Goal: Task Accomplishment & Management: Complete application form

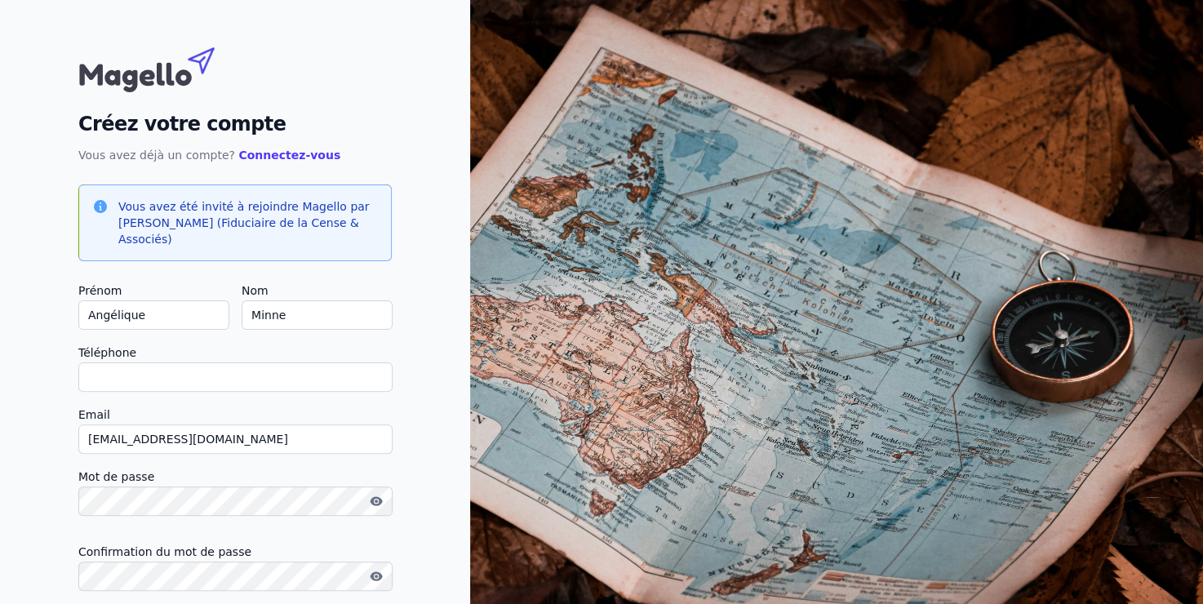
click at [190, 384] on input "Téléphone" at bounding box center [235, 376] width 314 height 29
type input "[PHONE_NUMBER]"
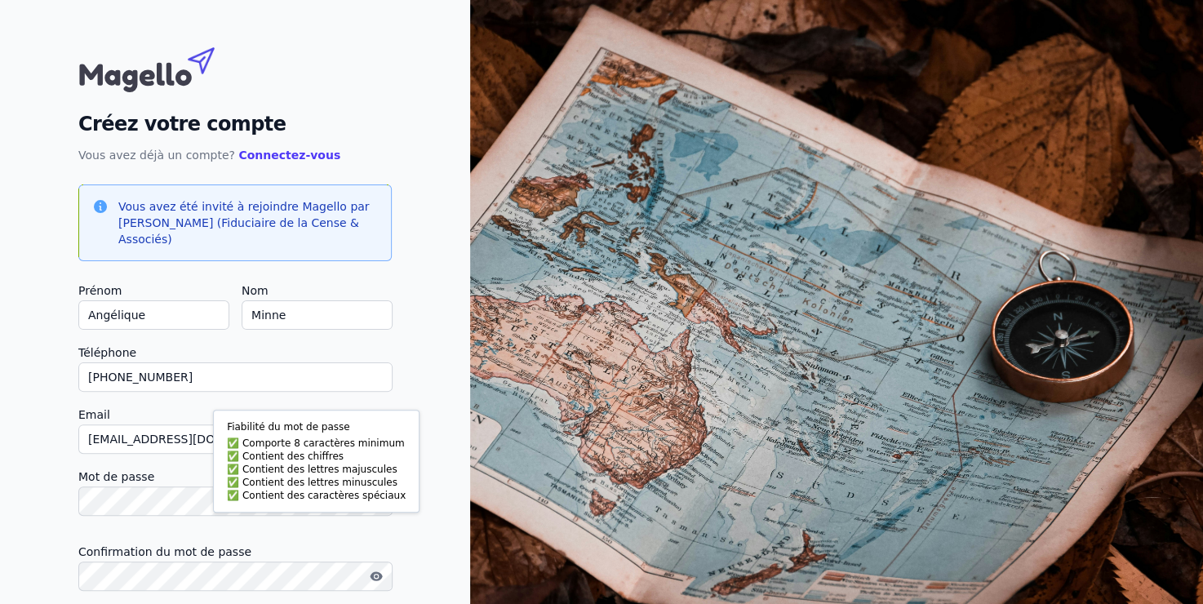
click at [282, 549] on label "Confirmation du mot de passe" at bounding box center [234, 552] width 313 height 20
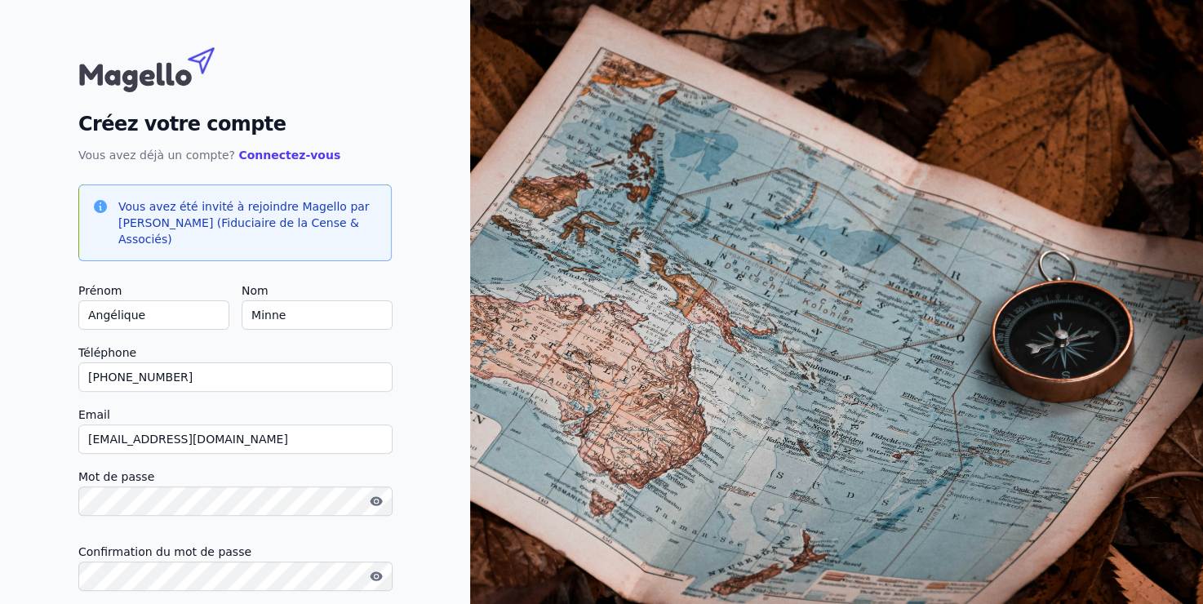
click at [373, 504] on icon "button" at bounding box center [376, 500] width 12 height 9
click at [318, 500] on body "Créez votre compte Vous avez déjà un compte? Connectez-vous Vous avez été invit…" at bounding box center [601, 357] width 1203 height 715
click at [453, 310] on div "Créez votre compte Vous avez déjà un compte? Connectez-vous Vous avez été invit…" at bounding box center [235, 357] width 470 height 715
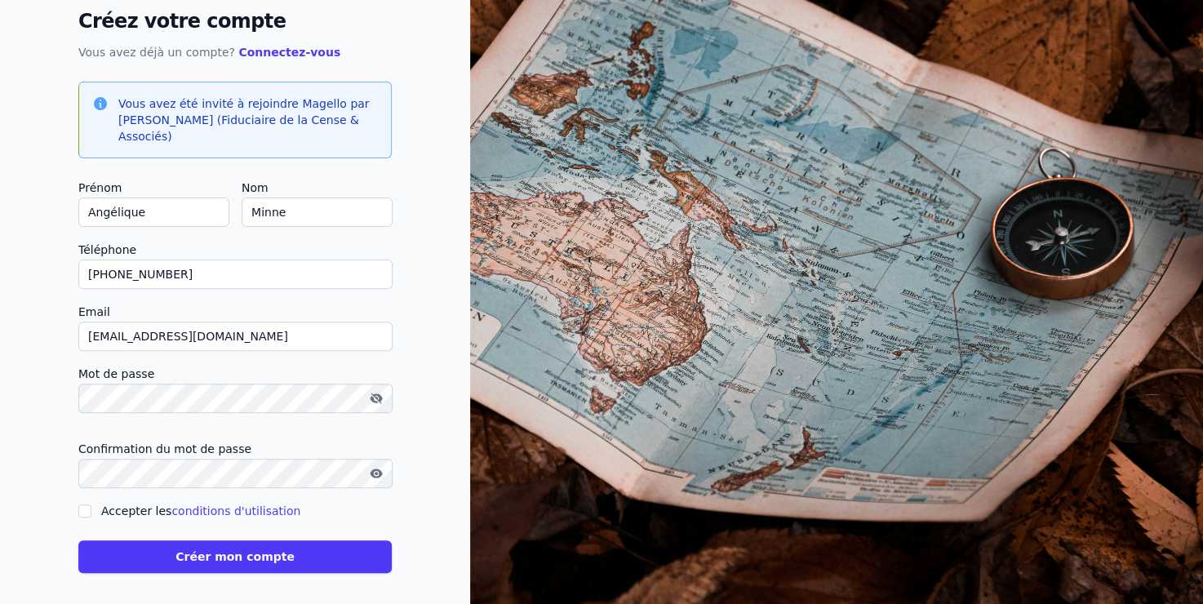
scroll to position [111, 0]
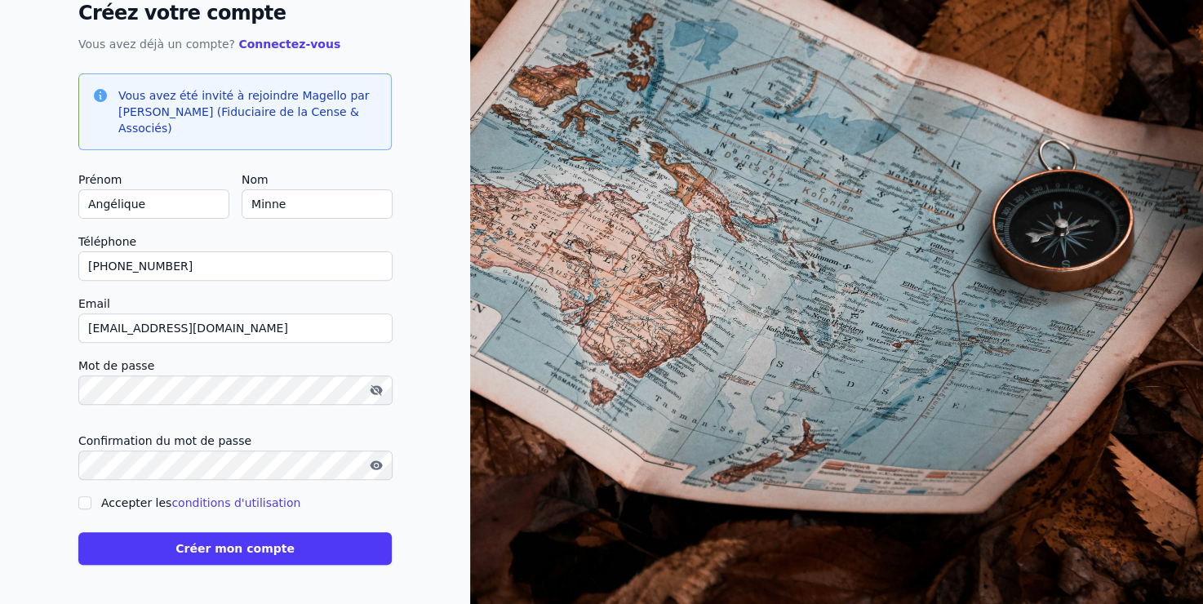
click at [79, 503] on input "Accepter les conditions d'utilisation" at bounding box center [84, 502] width 13 height 13
checkbox input "true"
click at [184, 544] on button "Créer mon compte" at bounding box center [234, 548] width 313 height 33
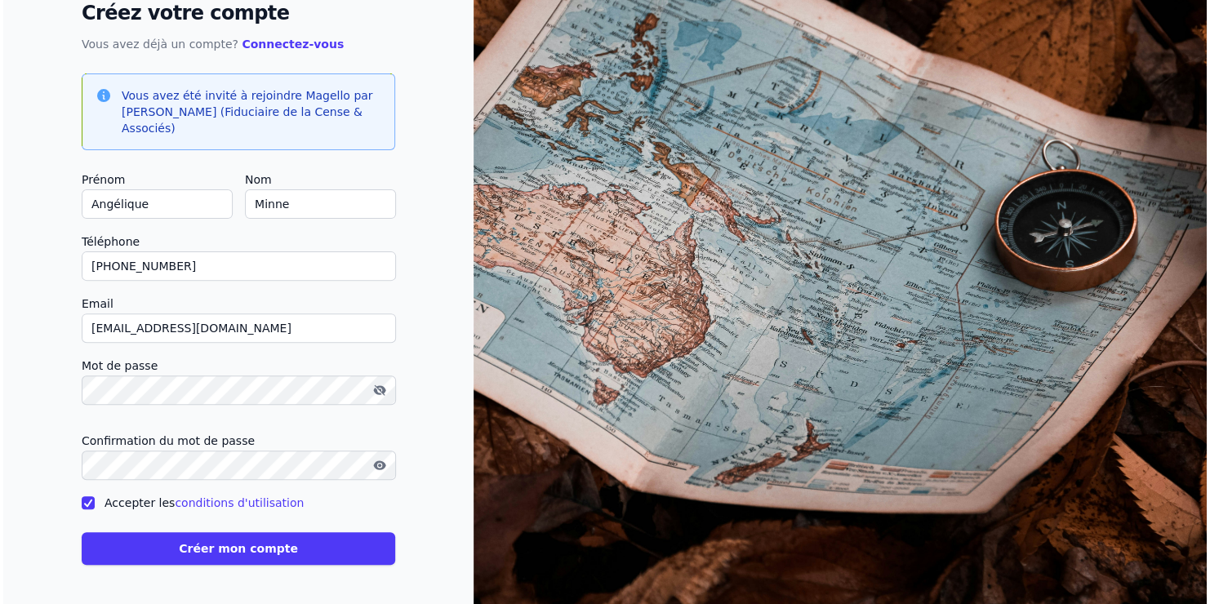
scroll to position [0, 0]
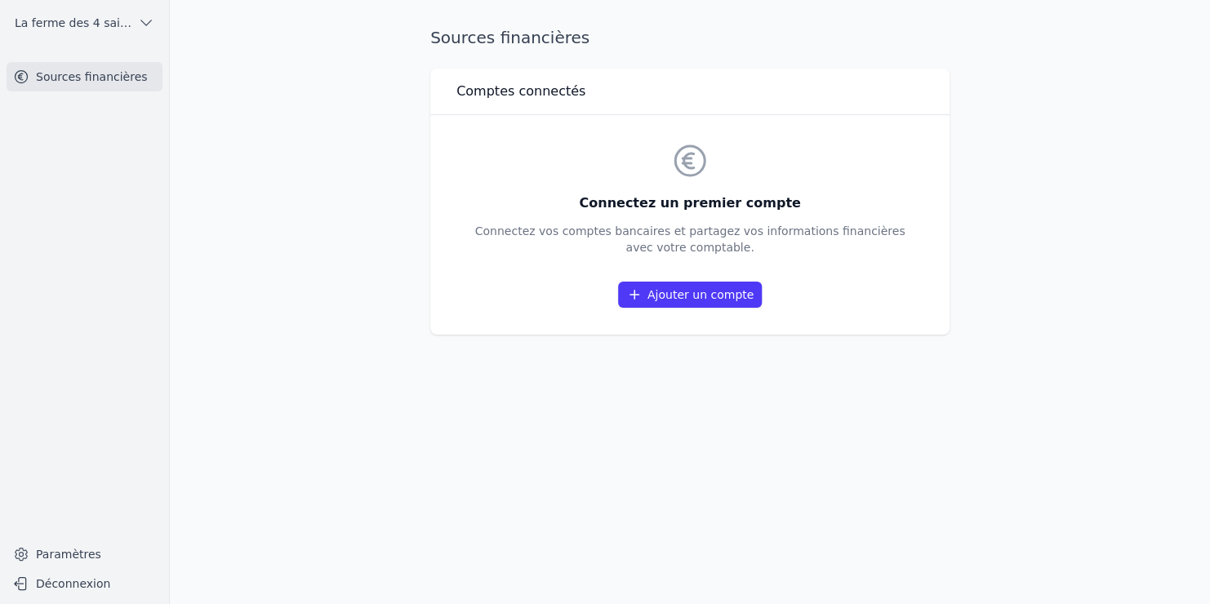
click at [739, 293] on link "Ajouter un compte" at bounding box center [690, 295] width 144 height 26
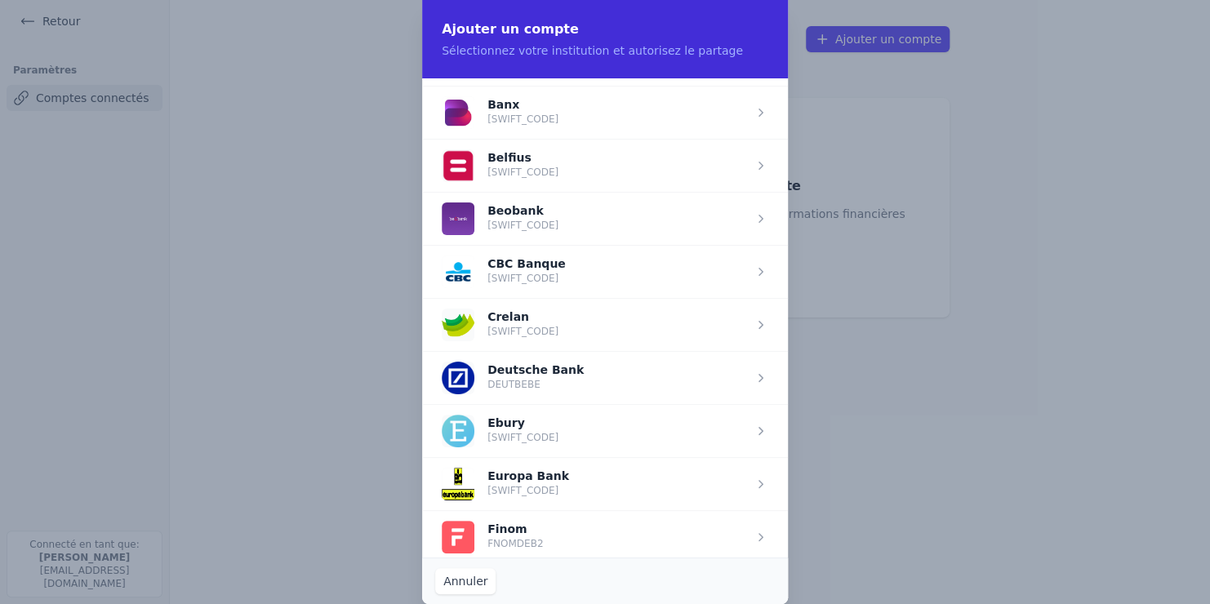
scroll to position [586, 0]
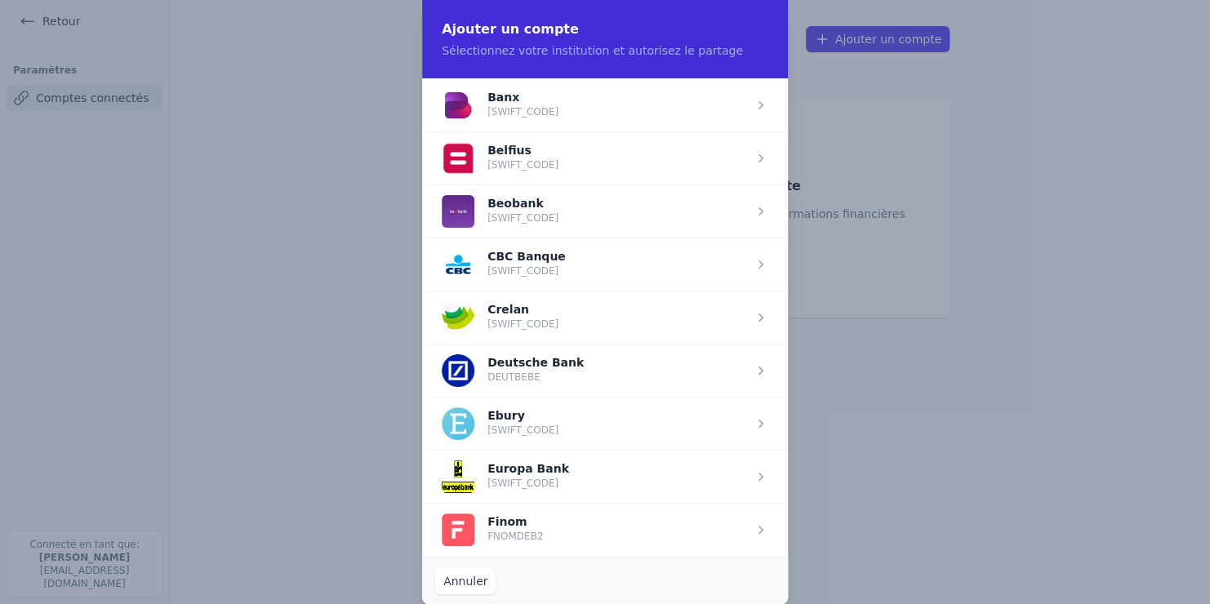
click at [589, 317] on span "button" at bounding box center [605, 317] width 366 height 53
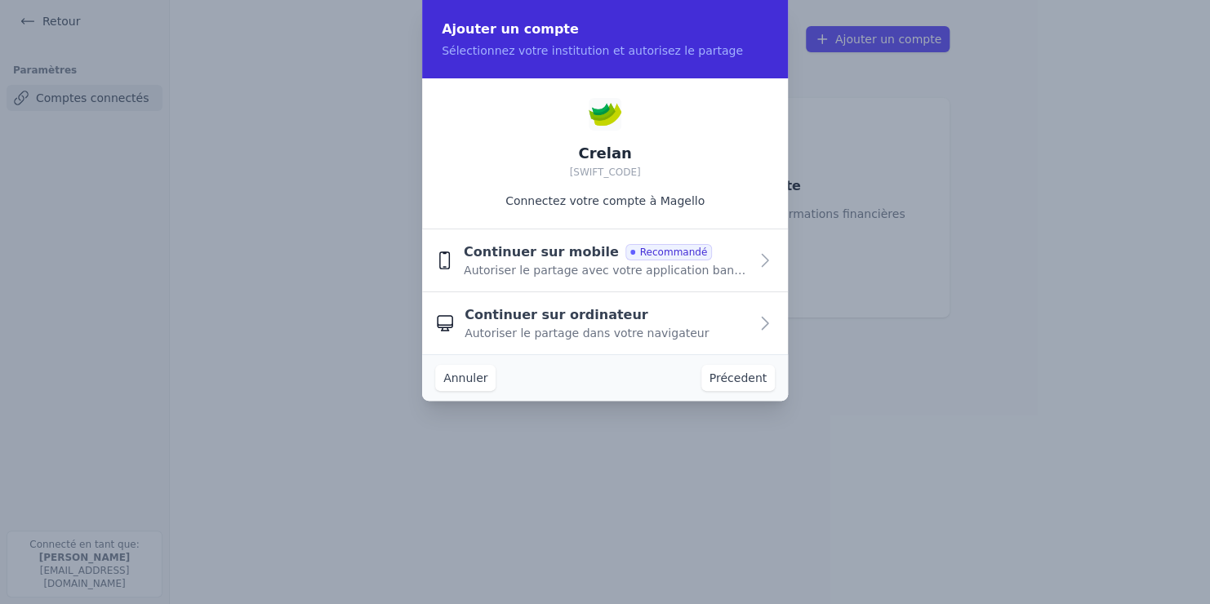
click at [547, 273] on span "Autoriser le partage avec votre application bancaire" at bounding box center [606, 270] width 285 height 16
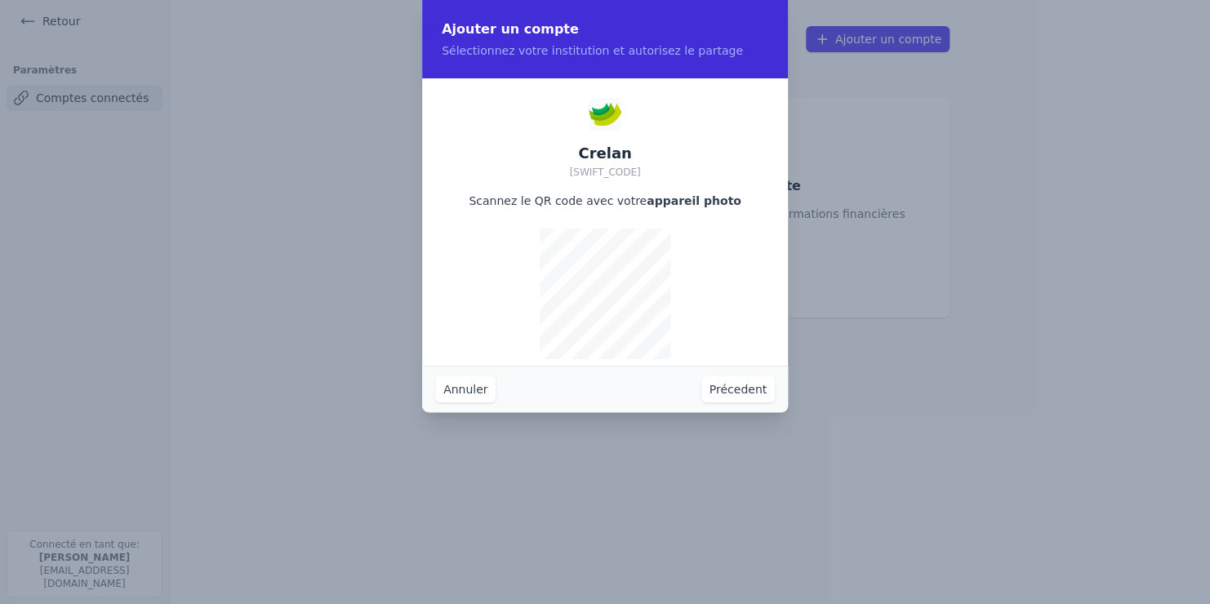
click at [448, 393] on button "Annuler" at bounding box center [465, 389] width 60 height 26
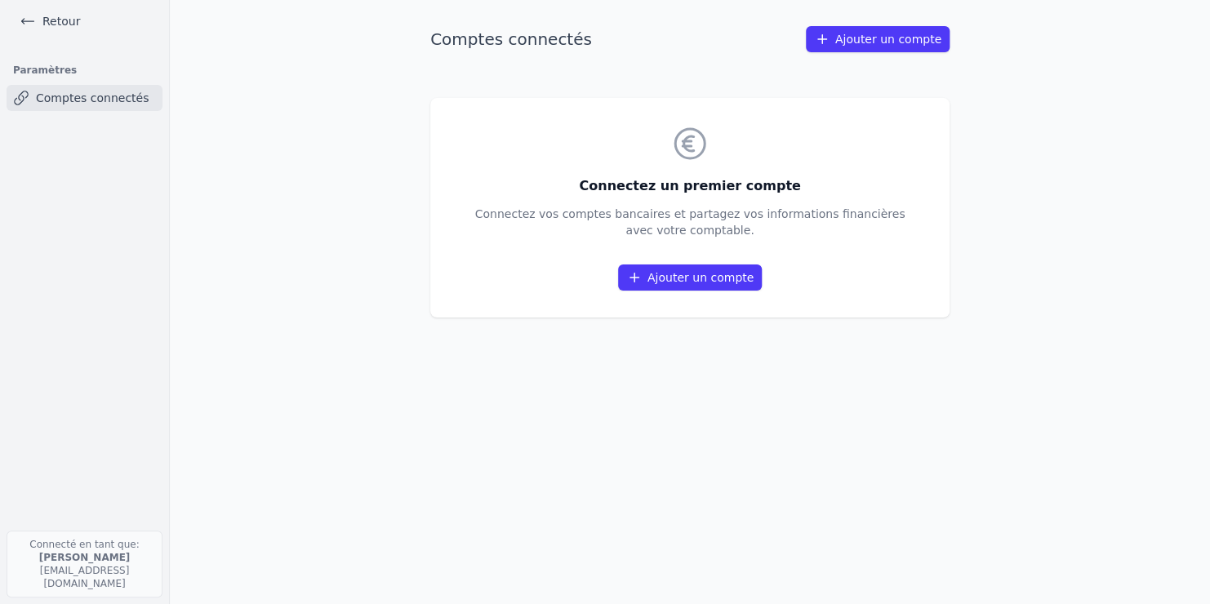
click at [686, 276] on link "Ajouter un compte" at bounding box center [690, 277] width 144 height 26
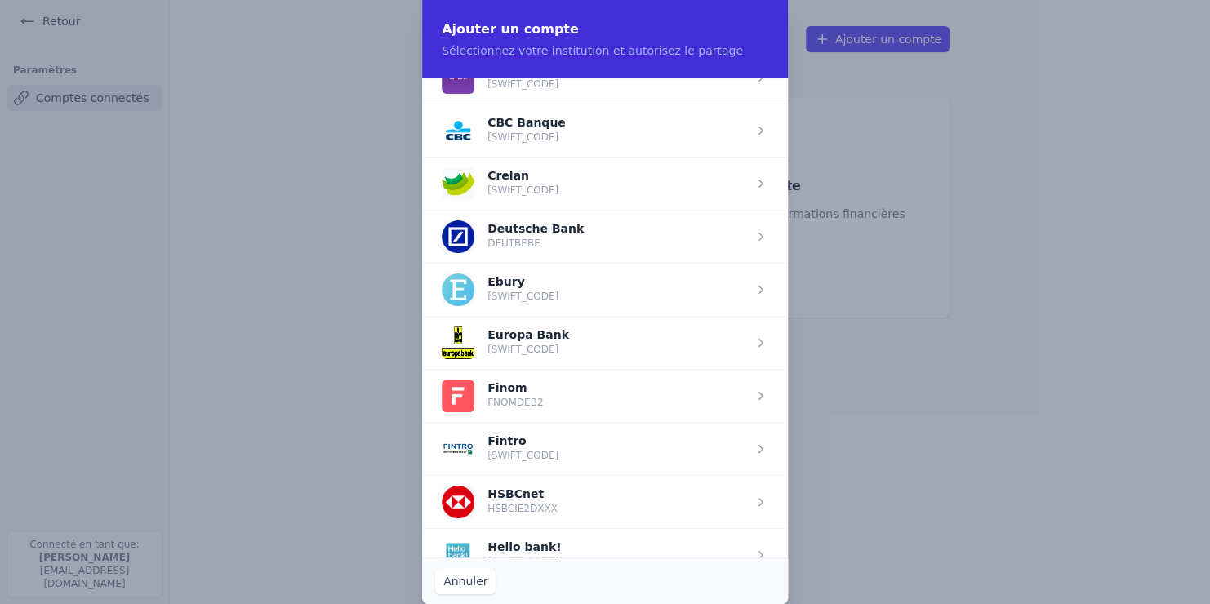
scroll to position [706, 0]
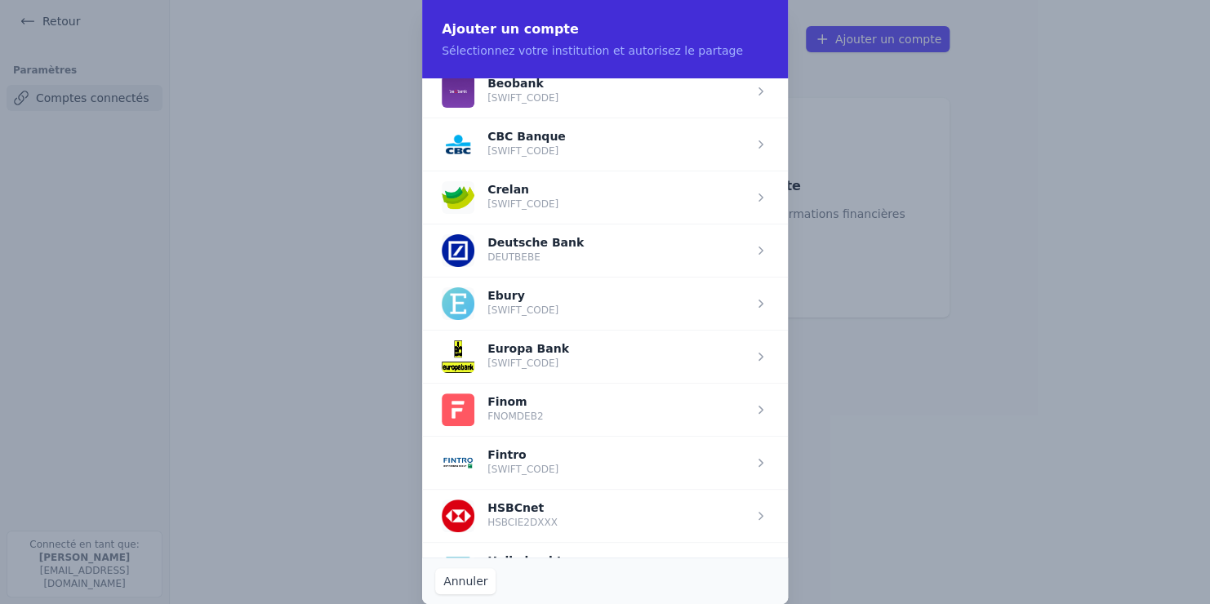
click at [687, 198] on span "button" at bounding box center [605, 197] width 366 height 53
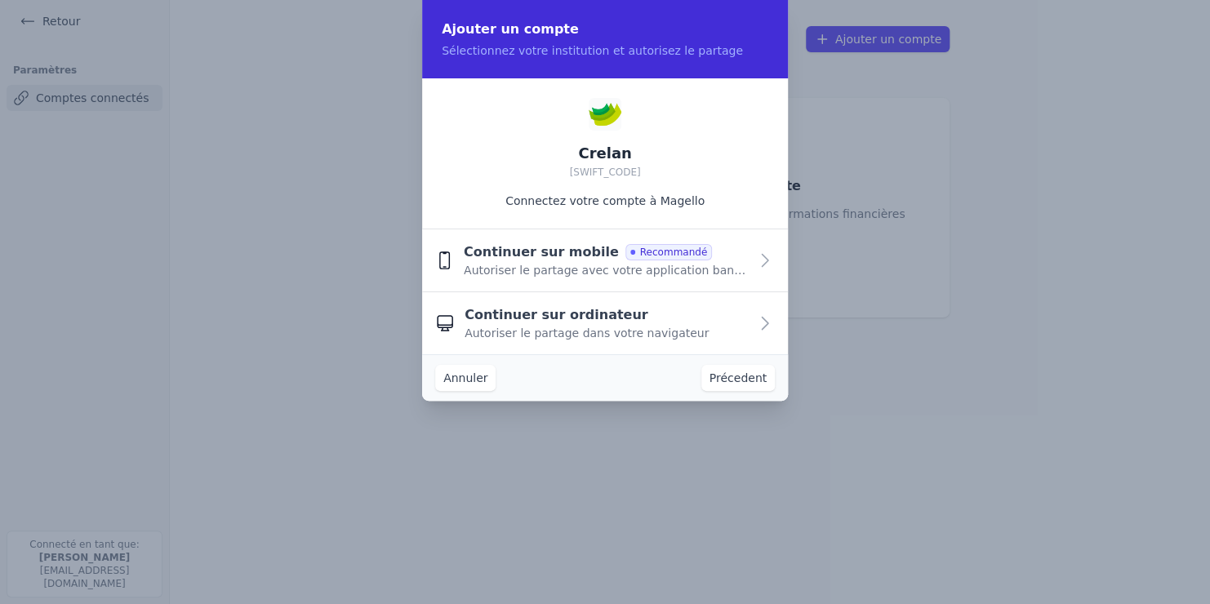
click at [693, 256] on div "Continuer sur mobile Recommandé Autoriser le partage avec votre application ban…" at bounding box center [606, 260] width 285 height 36
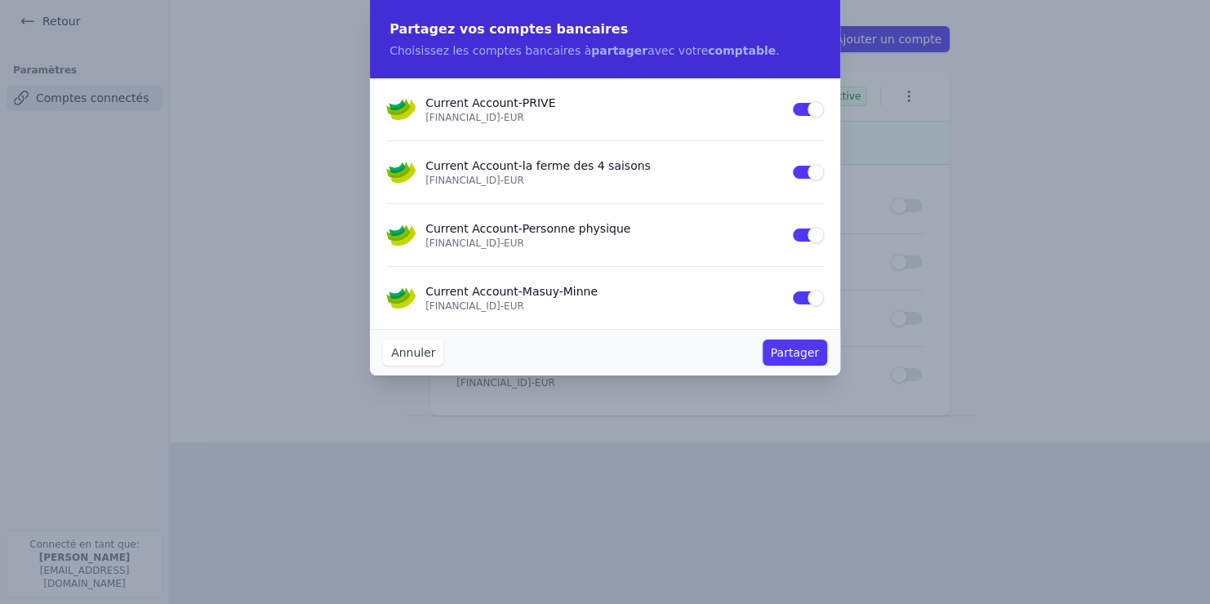
click at [802, 295] on button "Use setting" at bounding box center [807, 298] width 33 height 16
click at [803, 111] on button "Use setting" at bounding box center [807, 109] width 33 height 16
click at [788, 350] on button "Partager" at bounding box center [794, 353] width 64 height 26
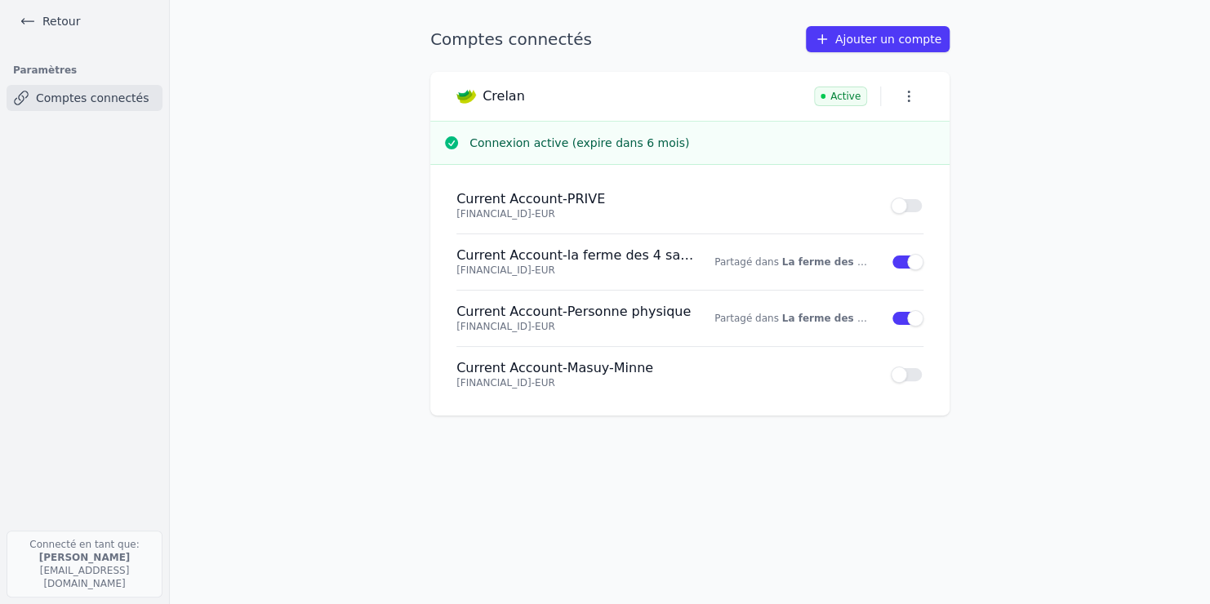
click at [906, 104] on button "button" at bounding box center [908, 96] width 29 height 23
click at [762, 329] on div at bounding box center [605, 302] width 1210 height 604
